Goal: Navigation & Orientation: Find specific page/section

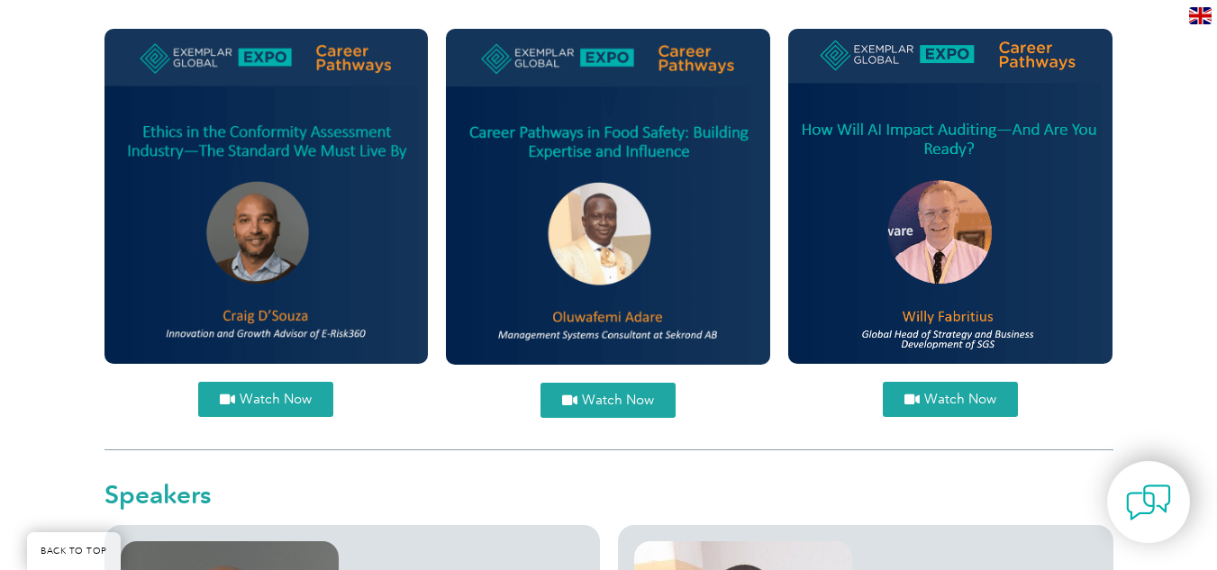
scroll to position [841, 0]
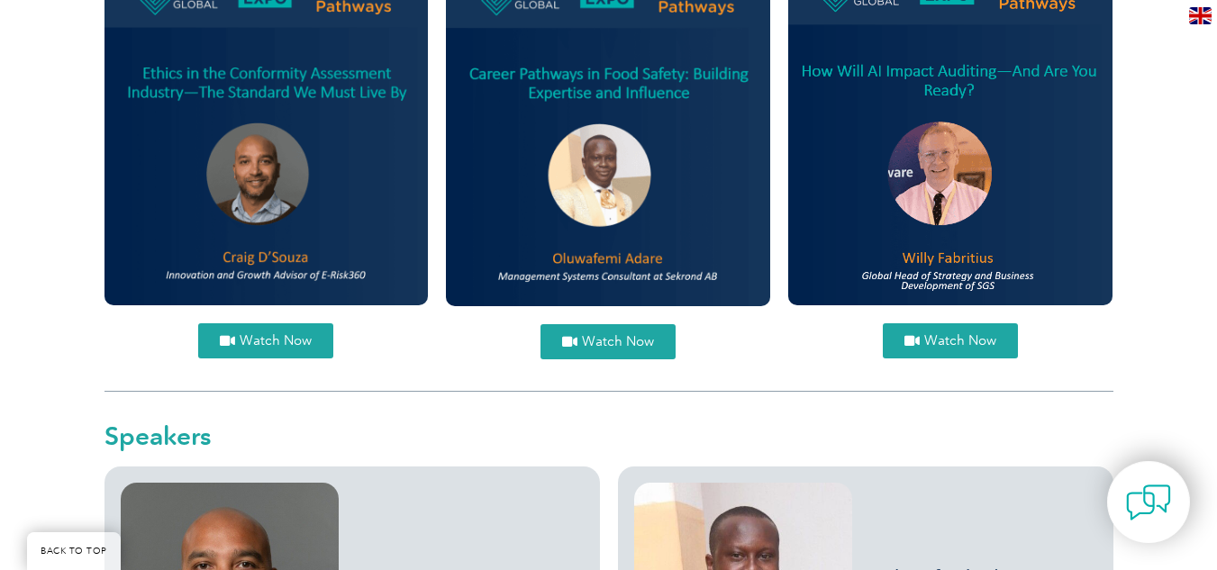
click at [586, 341] on span "Watch Now" at bounding box center [618, 342] width 72 height 14
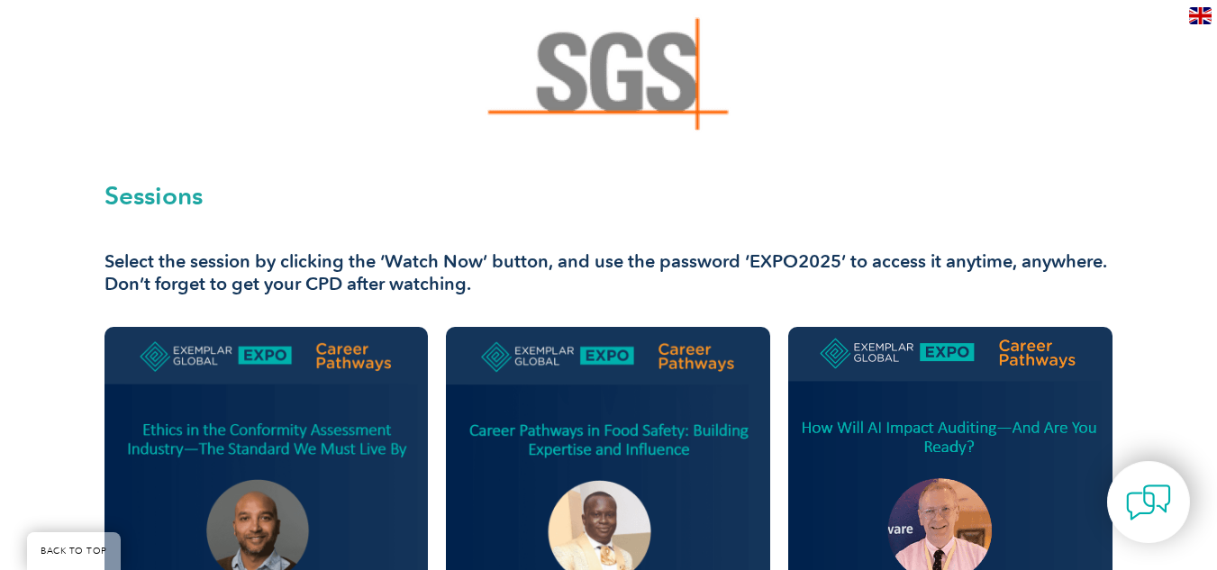
scroll to position [0, 0]
